Goal: Information Seeking & Learning: Understand process/instructions

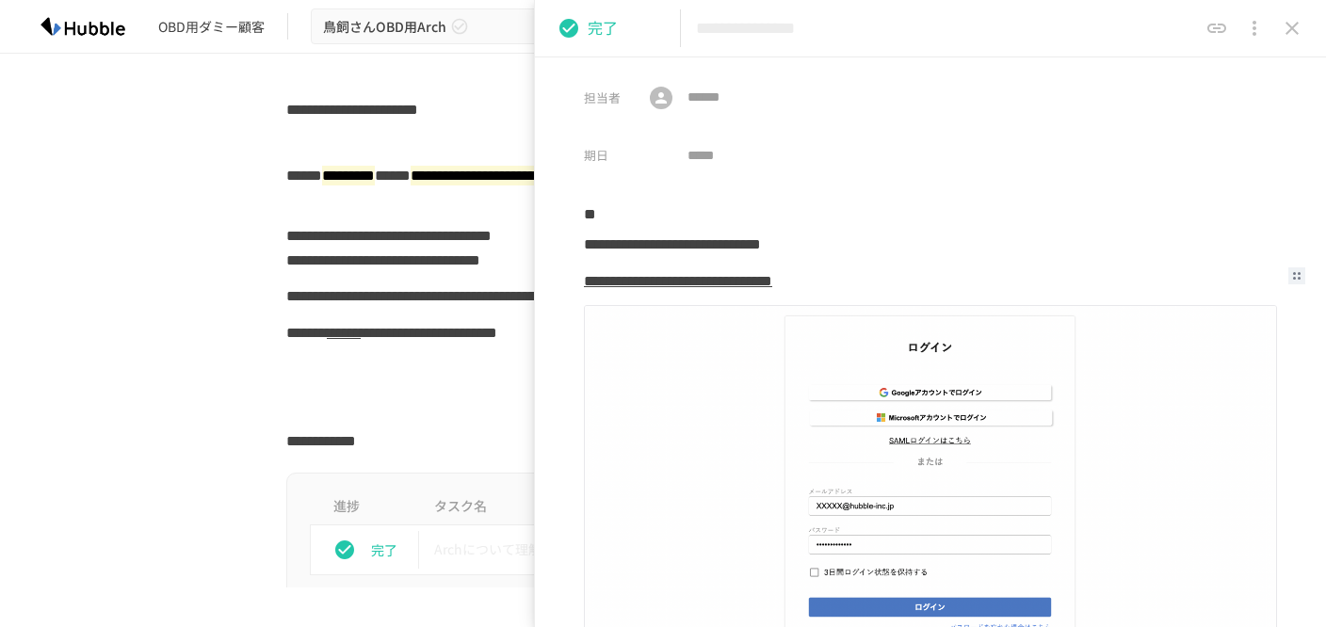
scroll to position [2980, 0]
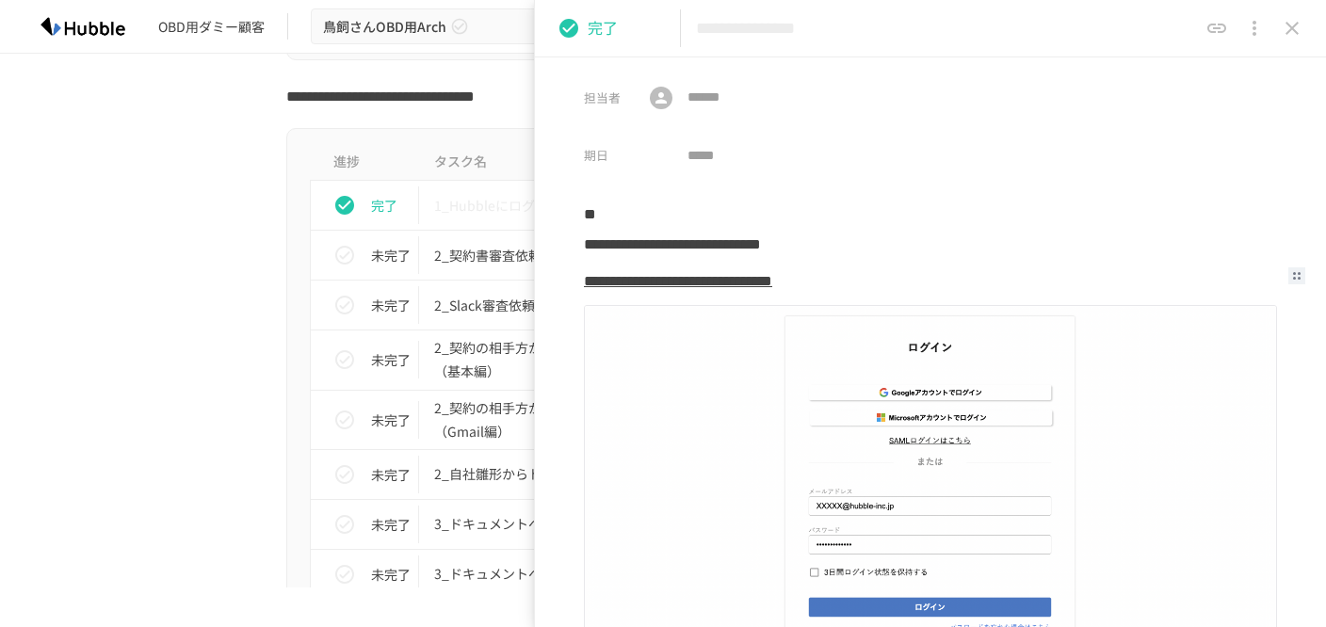
click at [1296, 22] on icon "close drawer" at bounding box center [1292, 28] width 23 height 23
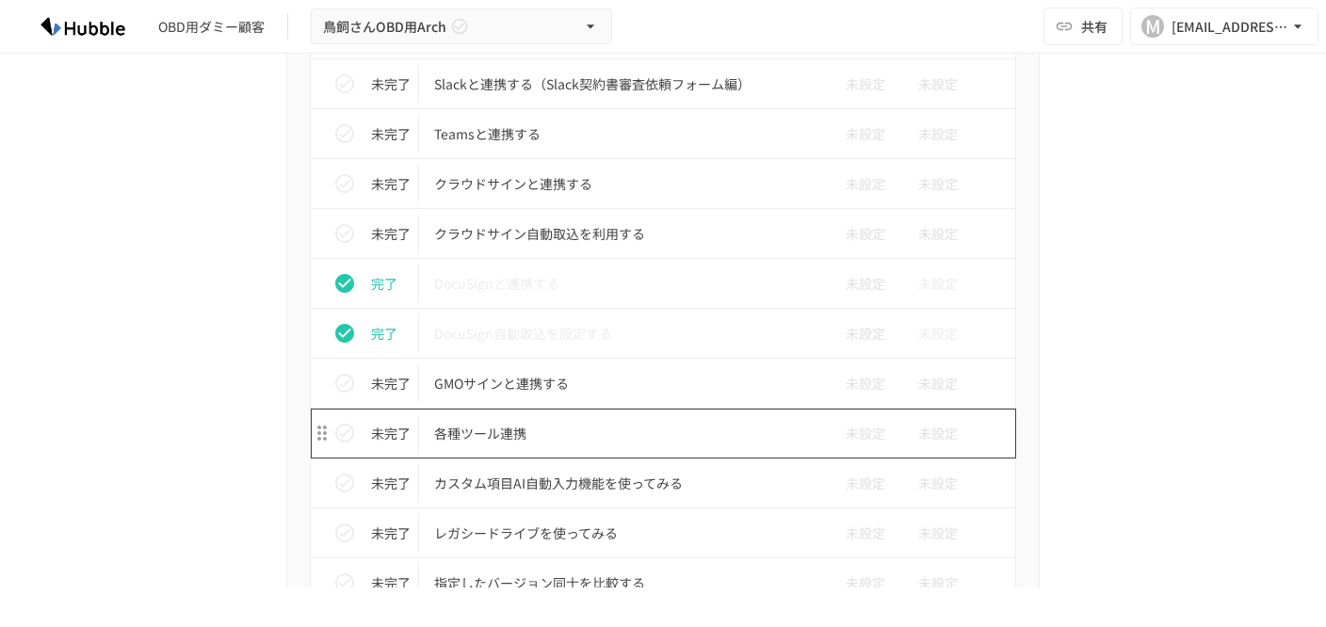
scroll to position [1666, 0]
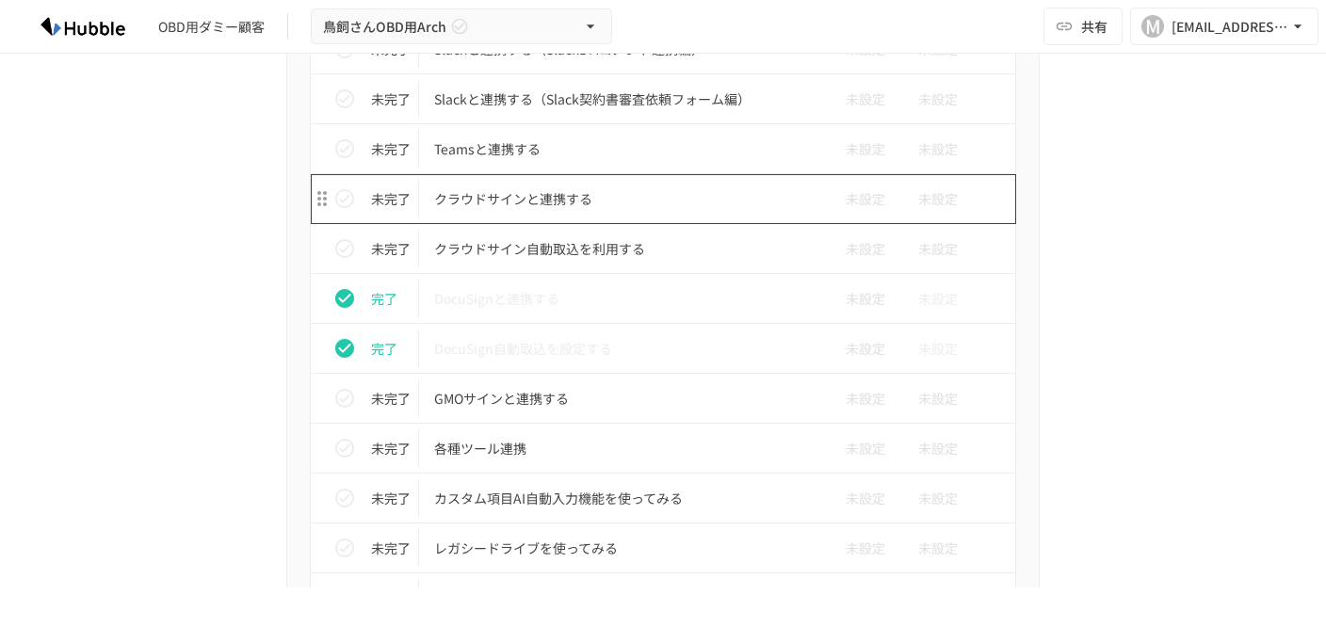
click at [494, 203] on p "クラウドサインと連携する" at bounding box center [623, 199] width 379 height 24
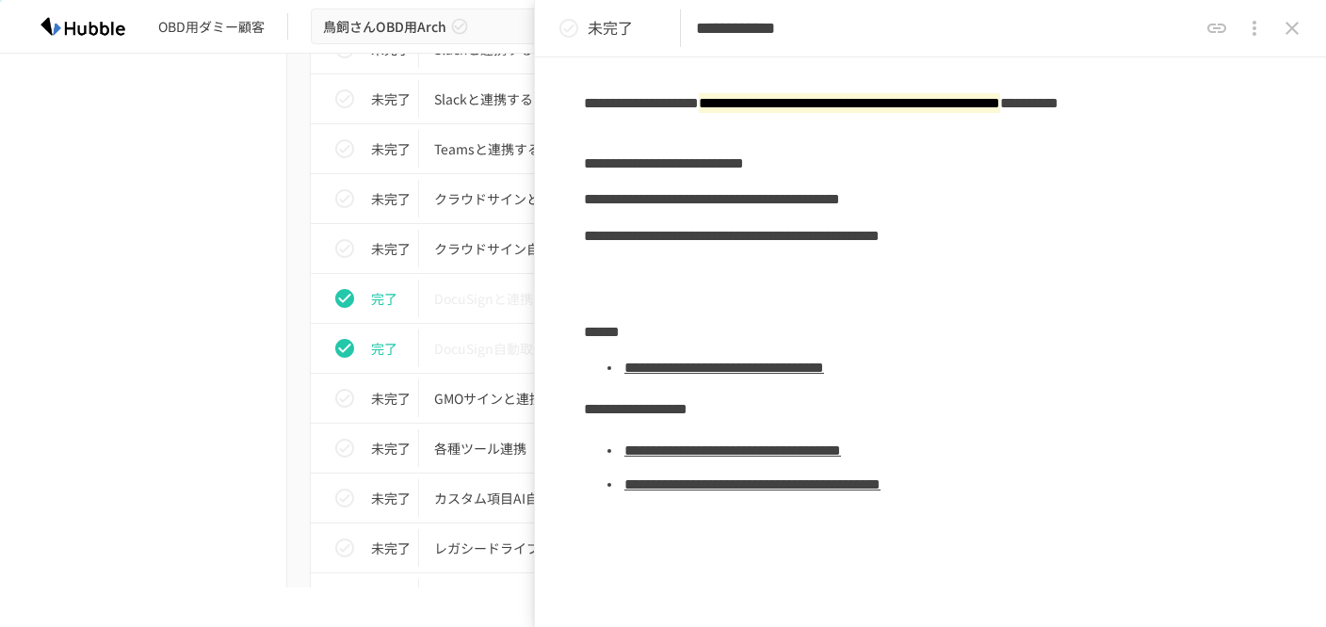
scroll to position [404, 0]
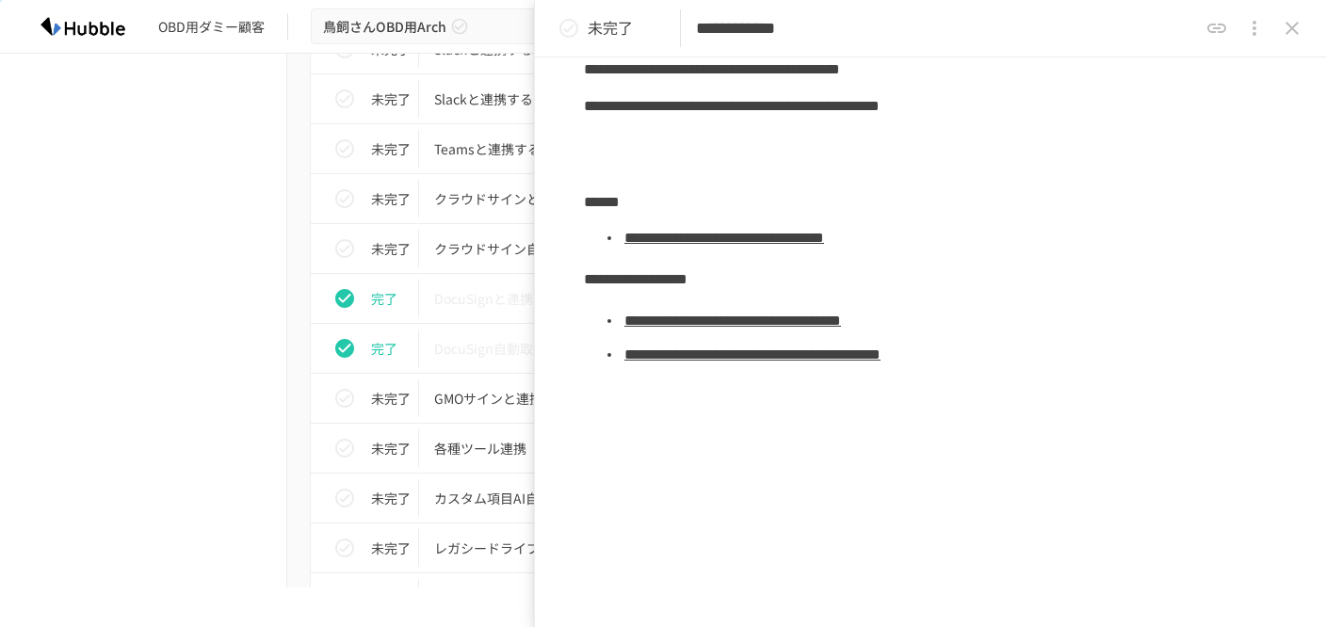
click at [723, 239] on link "**********" at bounding box center [724, 238] width 200 height 14
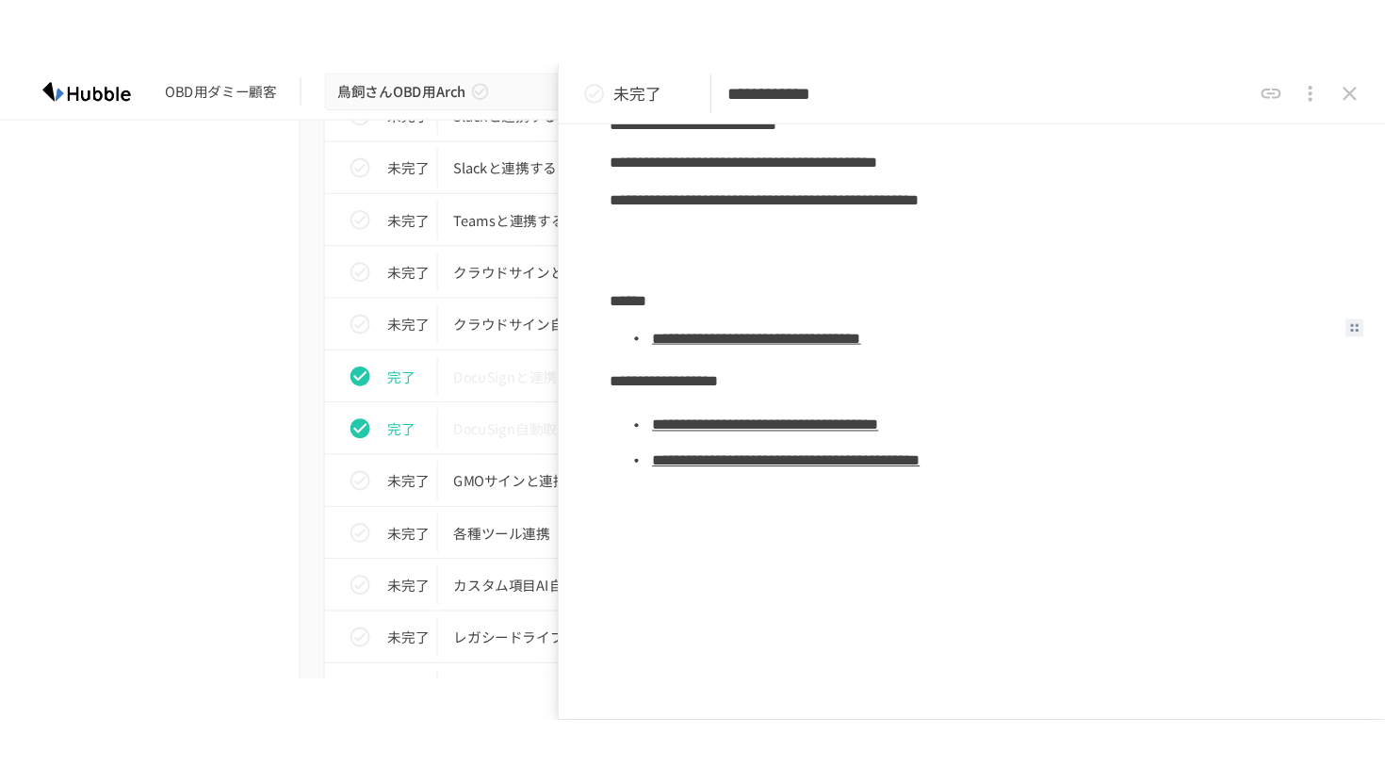
scroll to position [369, 0]
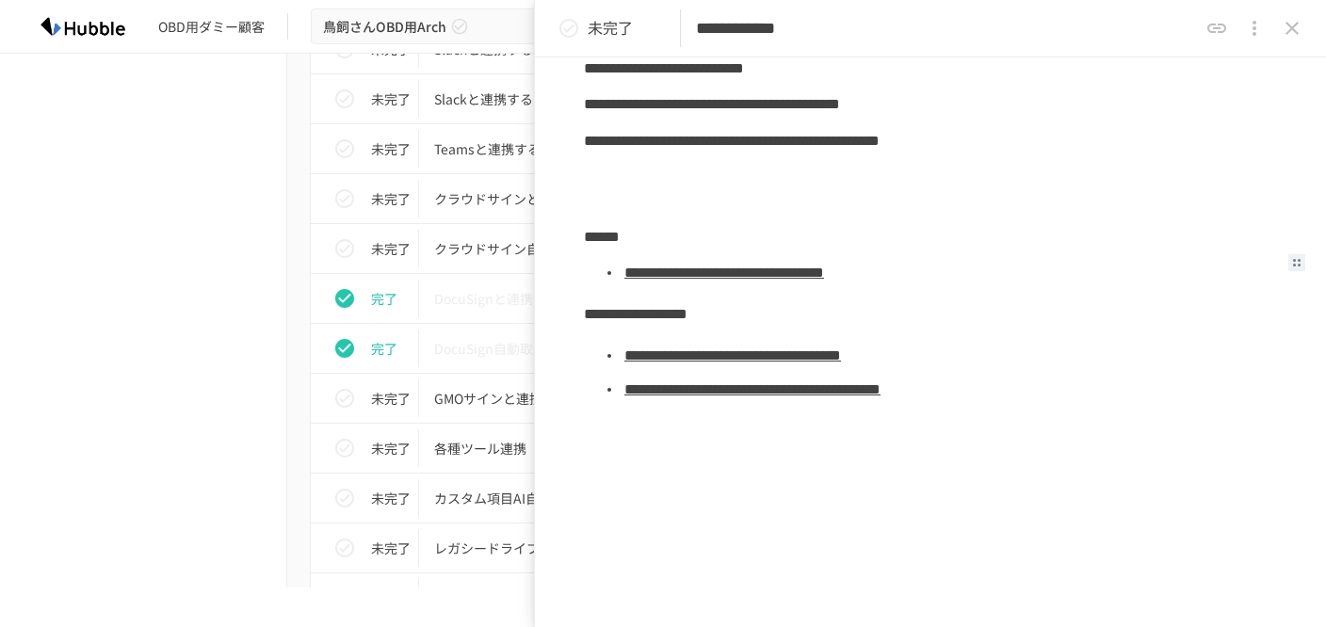
click at [568, 37] on icon "status" at bounding box center [568, 28] width 19 height 19
click at [1285, 31] on icon "close drawer" at bounding box center [1292, 28] width 23 height 23
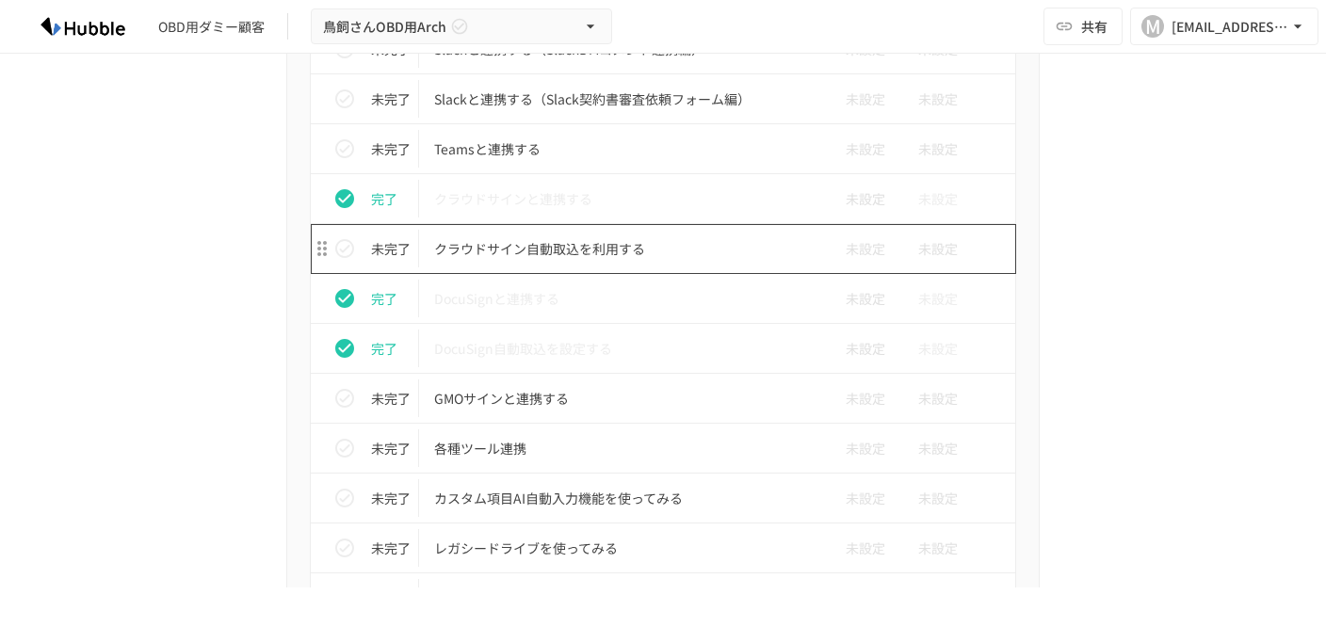
click at [548, 253] on p "クラウドサイン自動取込を利用する" at bounding box center [623, 249] width 379 height 24
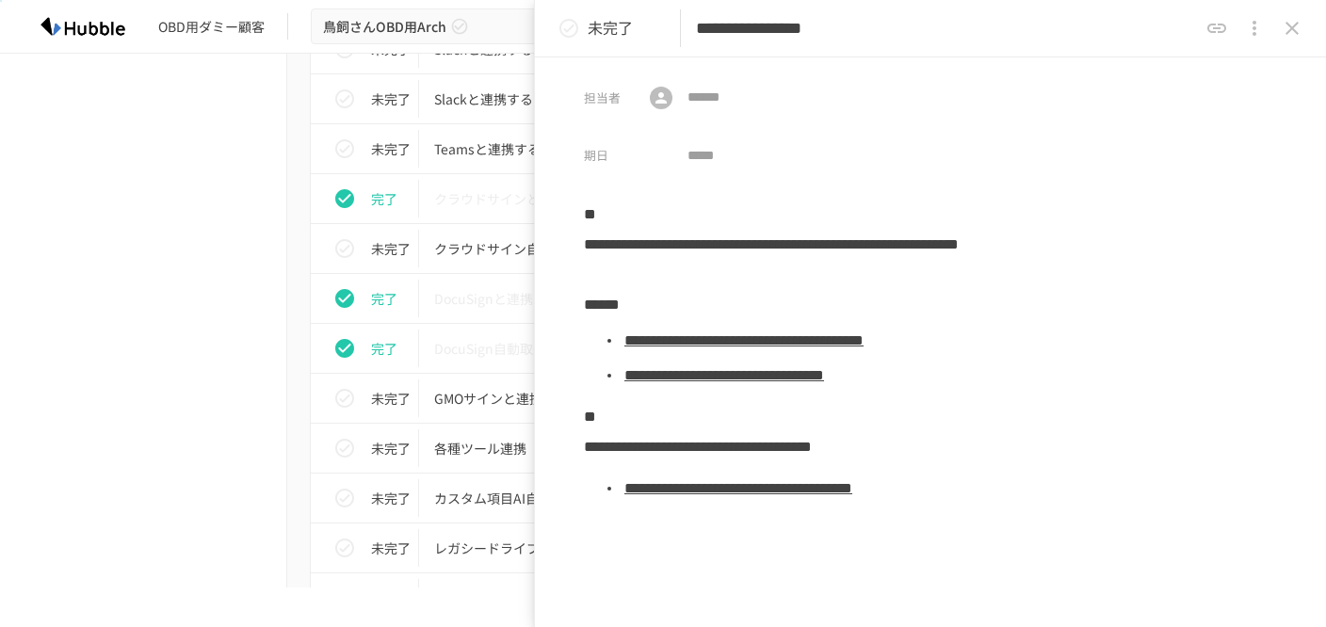
click at [734, 341] on link "**********" at bounding box center [743, 340] width 239 height 14
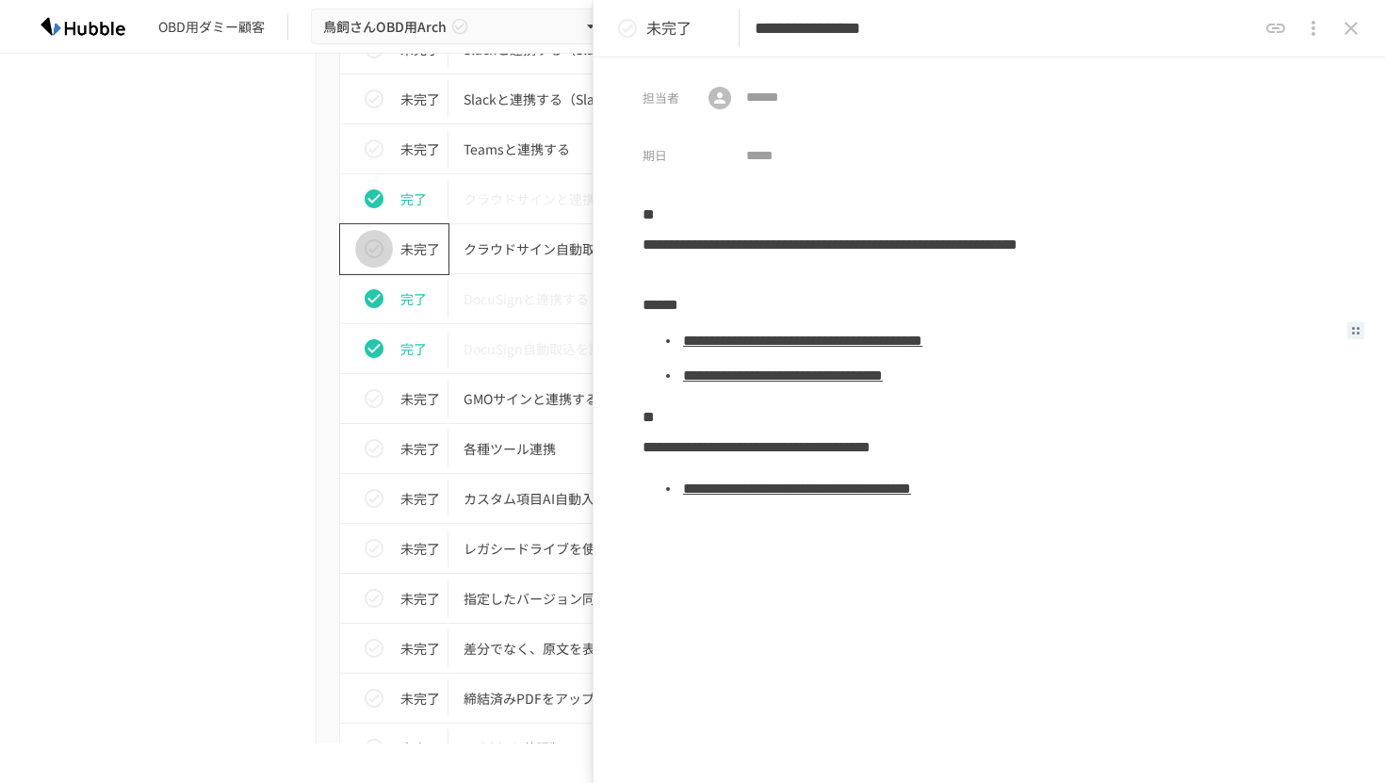
click at [375, 252] on icon "status" at bounding box center [374, 248] width 23 height 23
click at [1325, 29] on icon "close drawer" at bounding box center [1350, 28] width 13 height 13
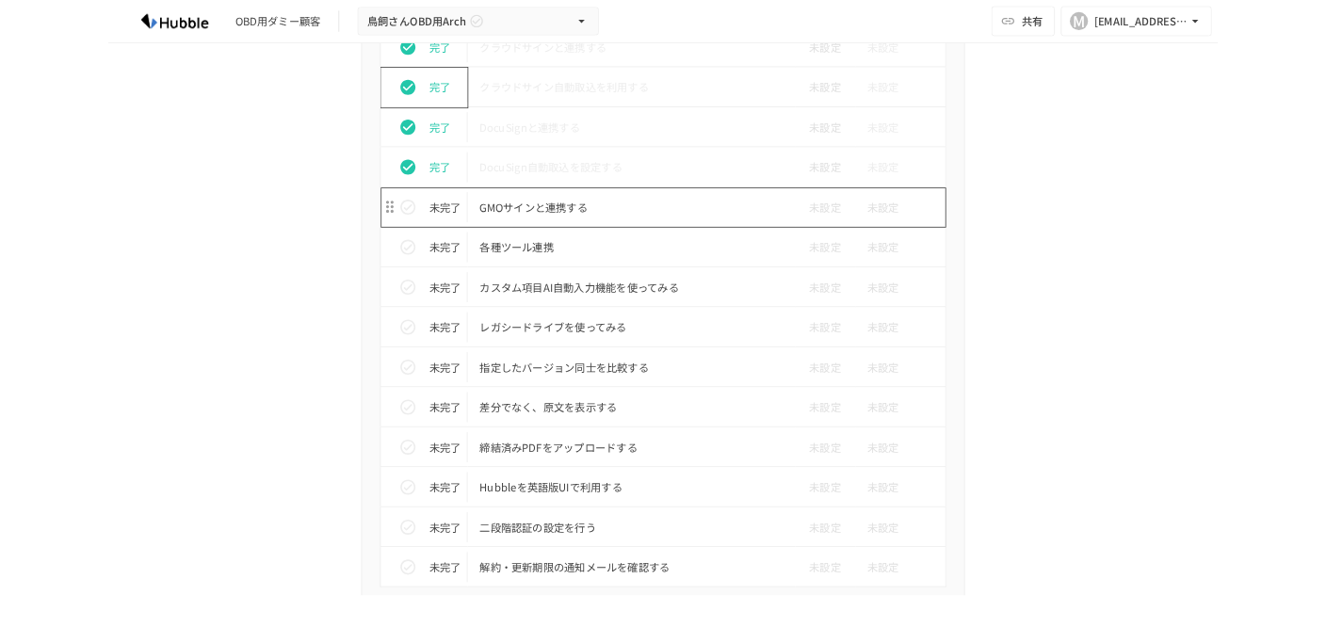
scroll to position [1815, 0]
